Goal: Transaction & Acquisition: Purchase product/service

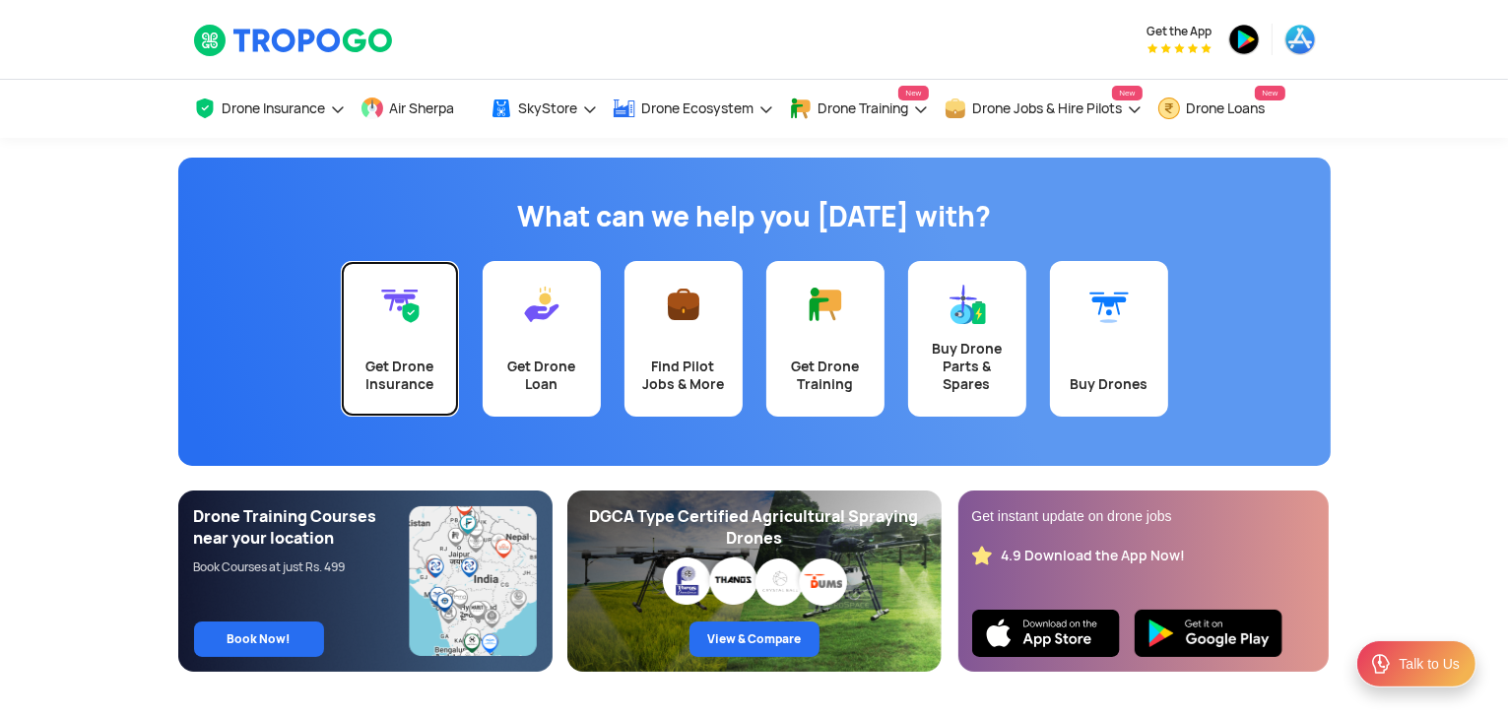
click at [450, 360] on link "Get Drone Insurance" at bounding box center [400, 339] width 118 height 156
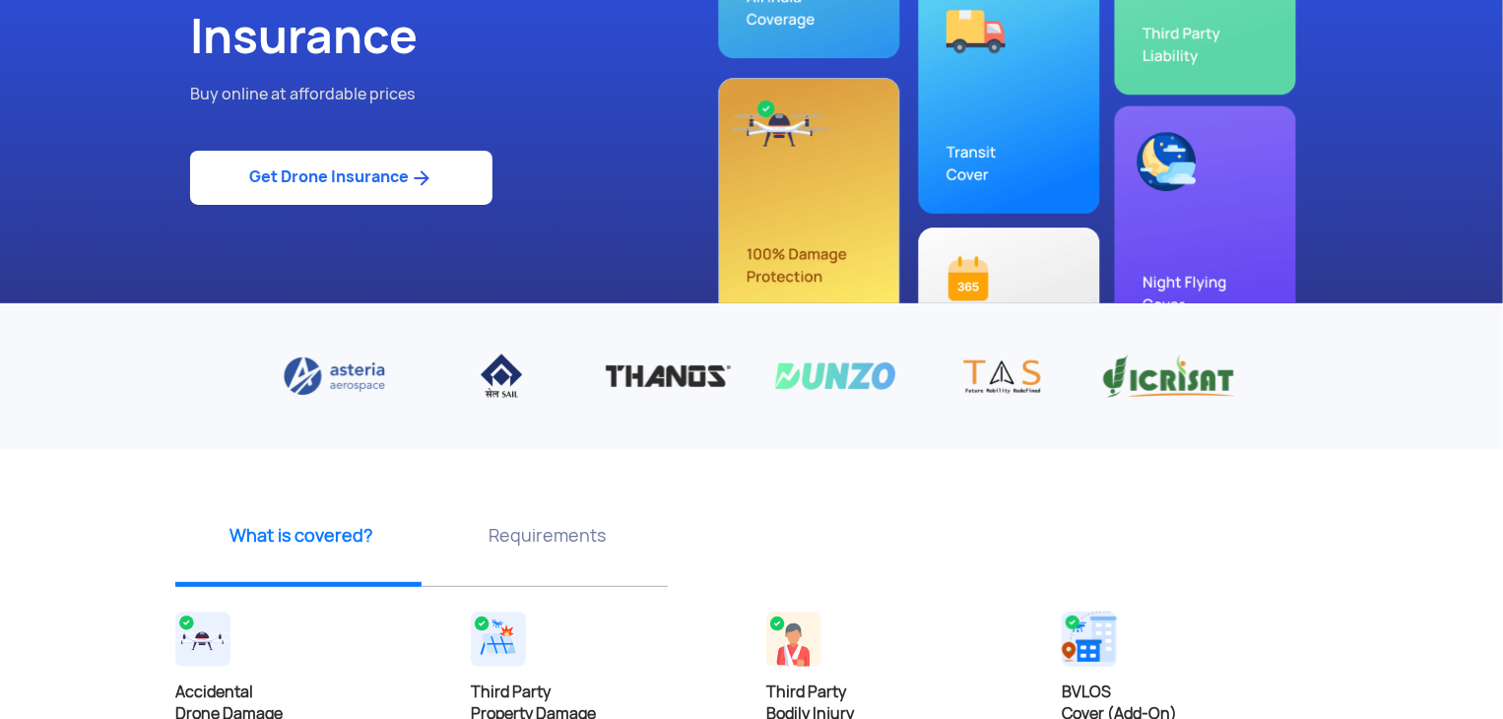
scroll to position [236, 0]
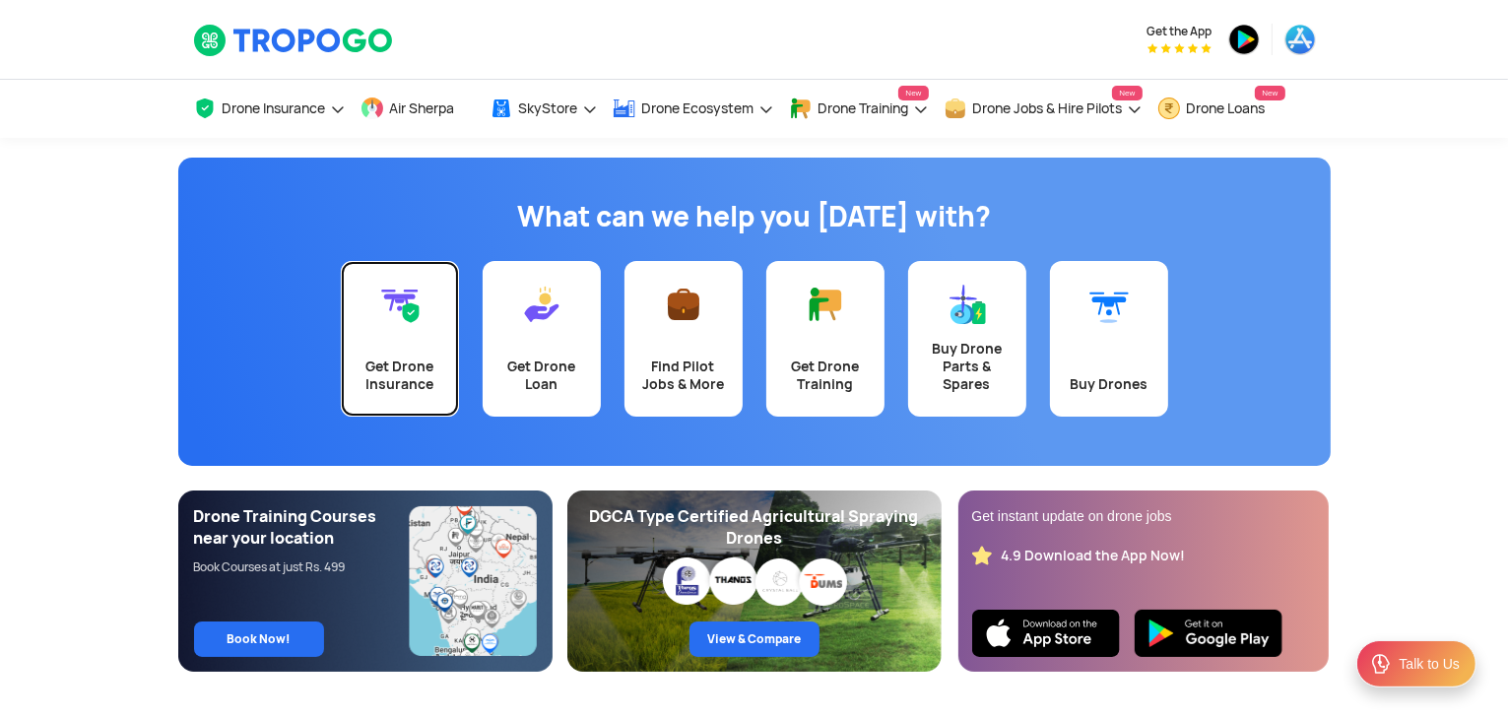
click at [404, 371] on div "Get Drone Insurance" at bounding box center [400, 375] width 95 height 35
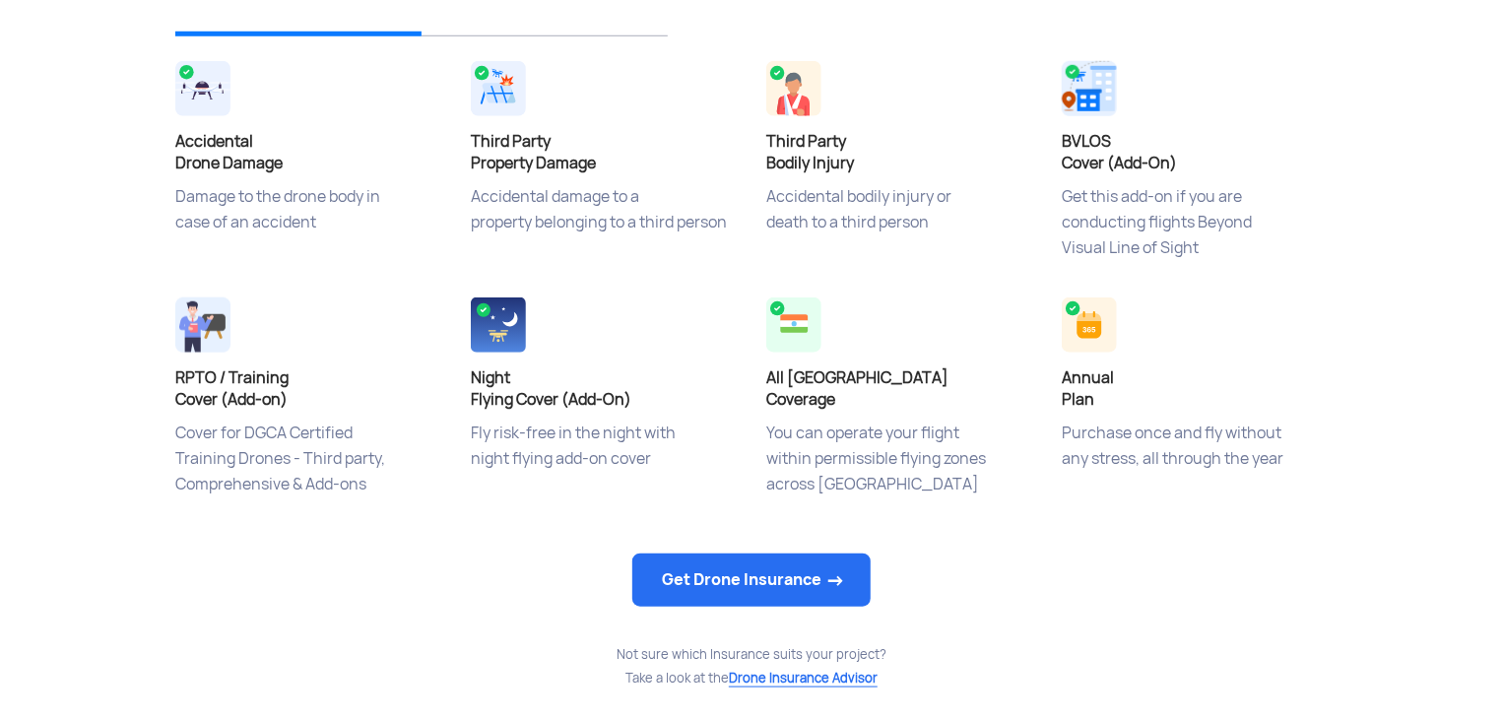
scroll to position [791, 0]
click at [749, 581] on link "Get Drone Insurance" at bounding box center [751, 579] width 238 height 53
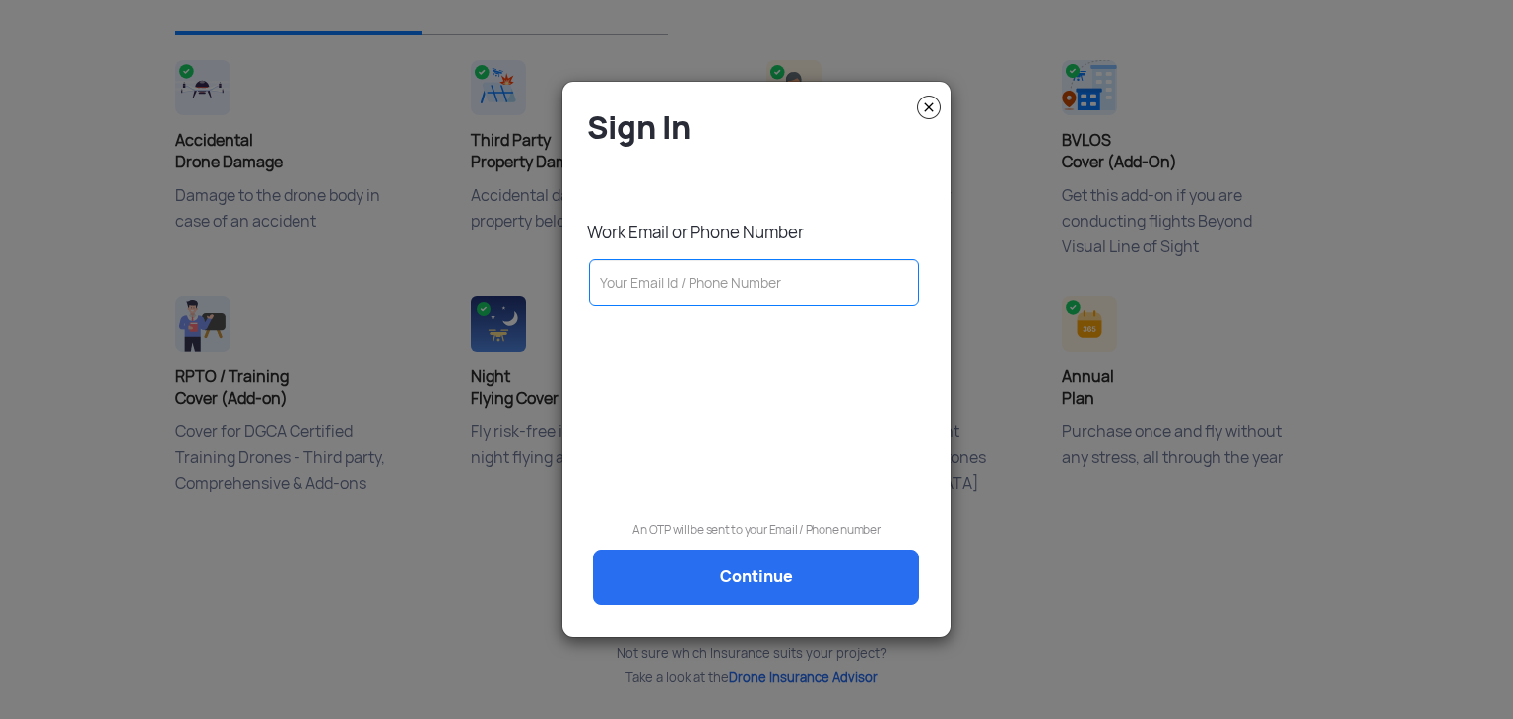
click at [934, 117] on img at bounding box center [929, 108] width 24 height 24
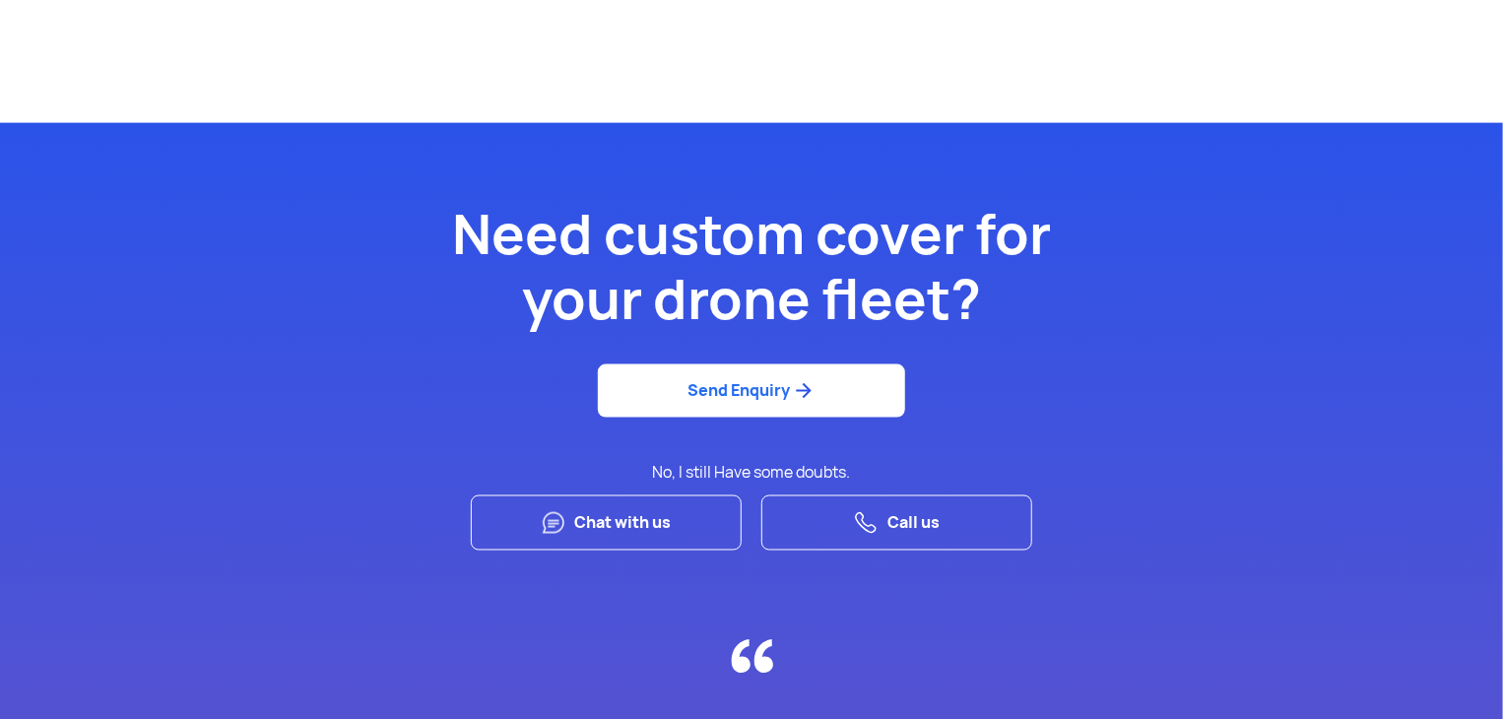
scroll to position [5092, 0]
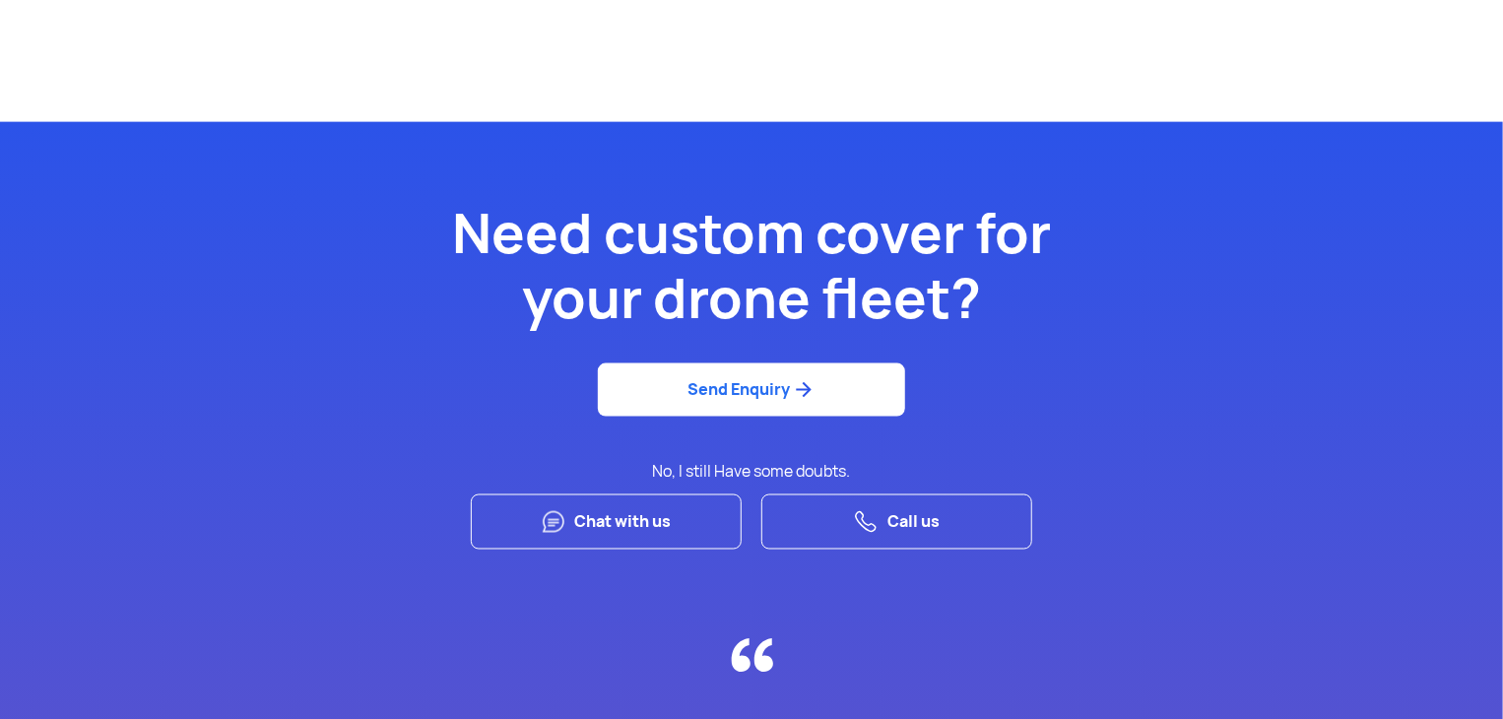
click at [607, 526] on link "Chat with us" at bounding box center [606, 522] width 271 height 56
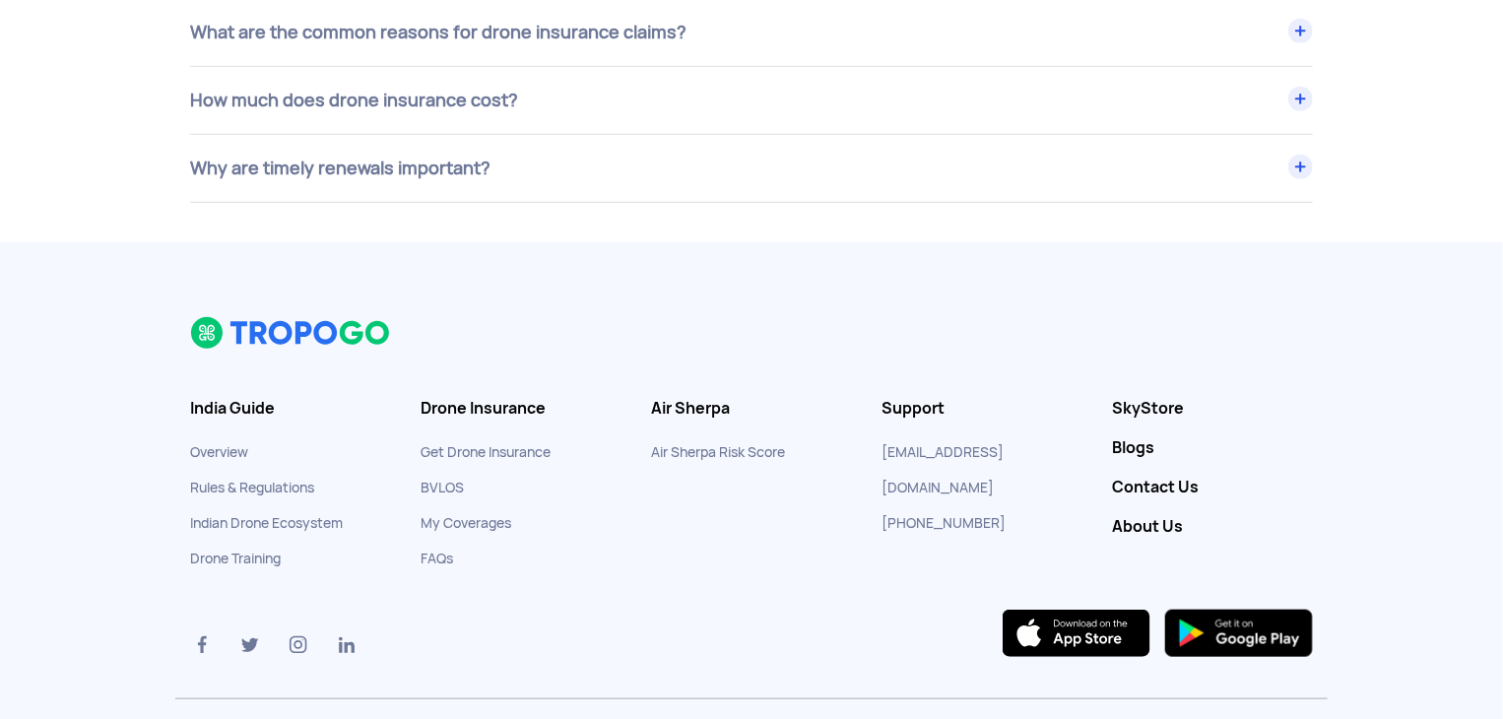
scroll to position [8188, 0]
